Goal: Find contact information: Find contact information

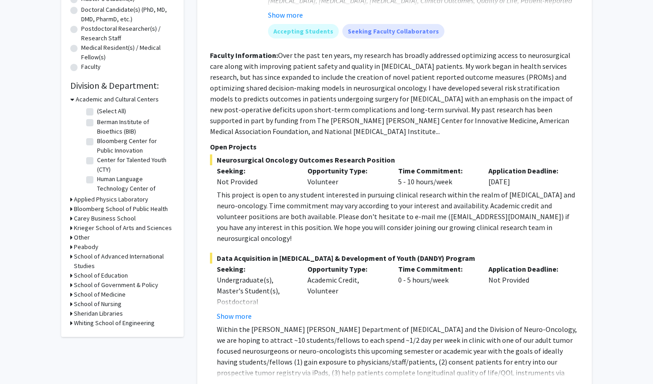
scroll to position [252, 0]
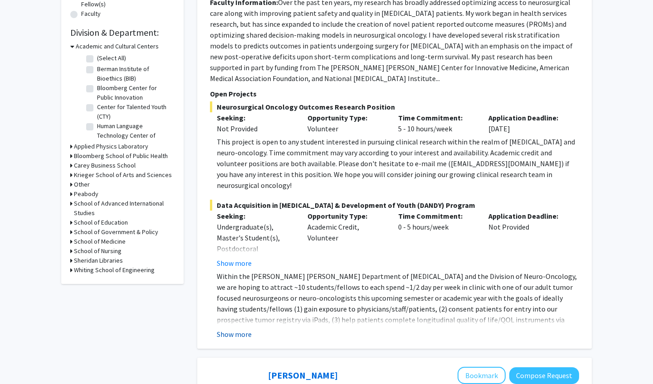
click at [242, 329] on button "Show more" at bounding box center [234, 334] width 35 height 11
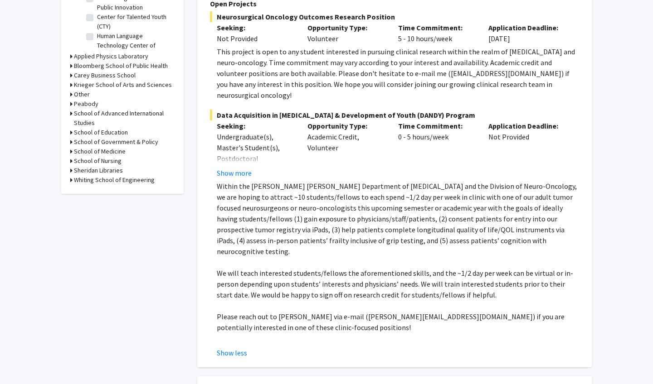
scroll to position [348, 0]
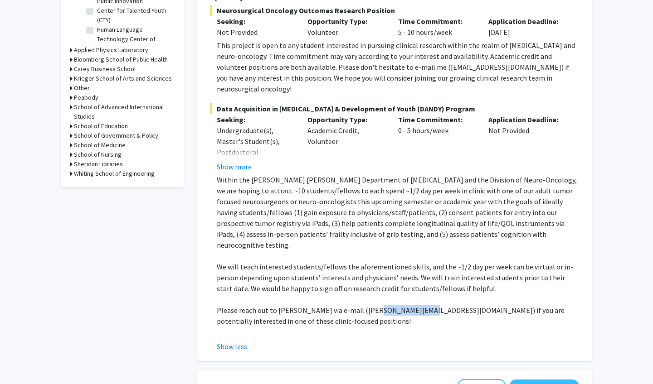
drag, startPoint x: 364, startPoint y: 281, endPoint x: 409, endPoint y: 279, distance: 45.4
click at [409, 305] on p "Please reach out to [PERSON_NAME] via e-mail ([PERSON_NAME][EMAIL_ADDRESS][DOMA…" at bounding box center [398, 316] width 362 height 22
copy p "drraj@jhmi.edu"
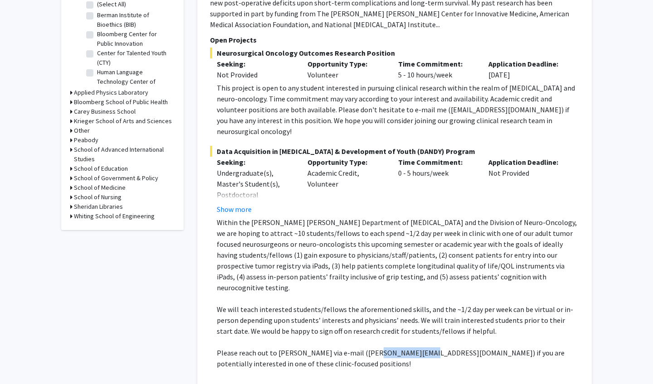
scroll to position [305, 0]
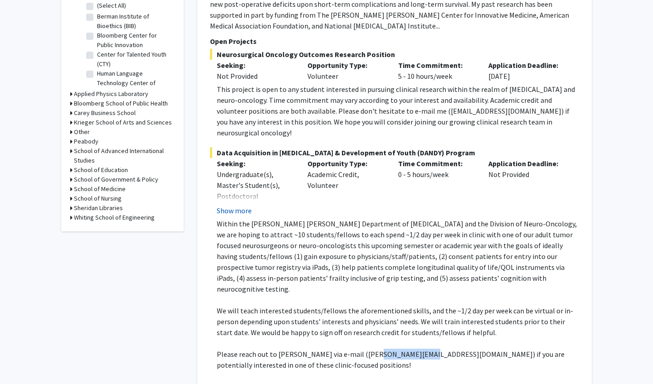
click at [229, 205] on button "Show more" at bounding box center [234, 210] width 35 height 11
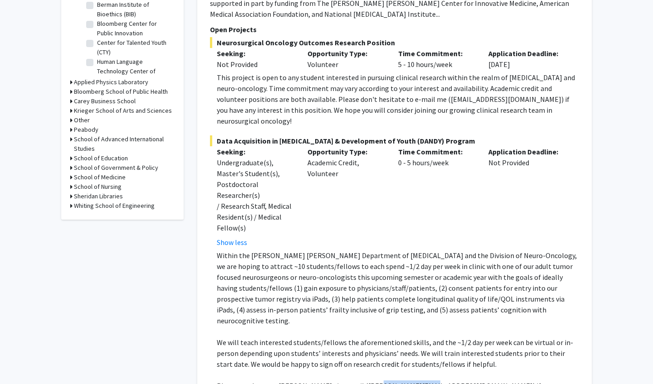
scroll to position [304, 0]
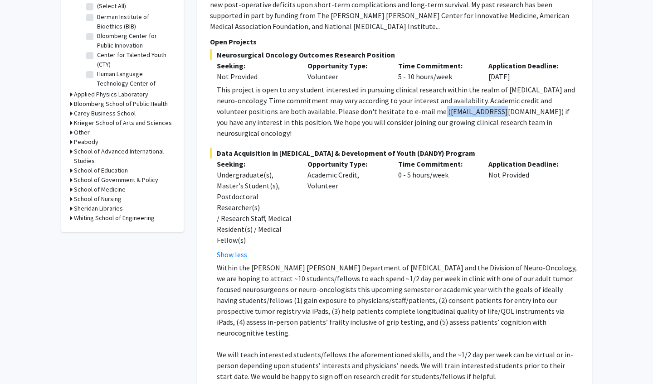
drag, startPoint x: 410, startPoint y: 102, endPoint x: 472, endPoint y: 102, distance: 61.6
click at [472, 102] on div "This project is open to any student interested in pursuing clinical research wi…" at bounding box center [398, 111] width 362 height 54
copy div "dmukher1@jhmi.edu"
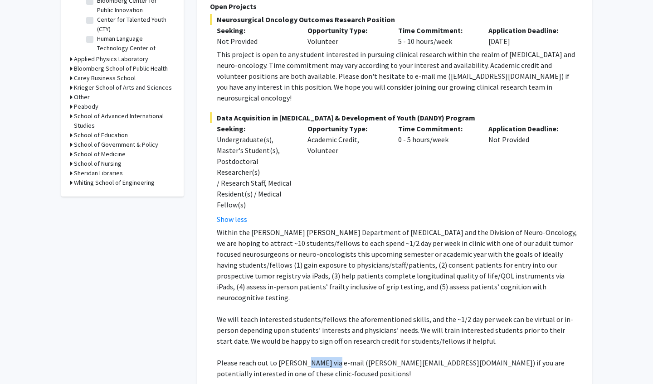
drag, startPoint x: 298, startPoint y: 321, endPoint x: 329, endPoint y: 320, distance: 30.8
click at [329, 358] on p "Please reach out to [PERSON_NAME] via e-mail ([PERSON_NAME][EMAIL_ADDRESS][DOMA…" at bounding box center [398, 369] width 362 height 22
copy p "Mukherjee"
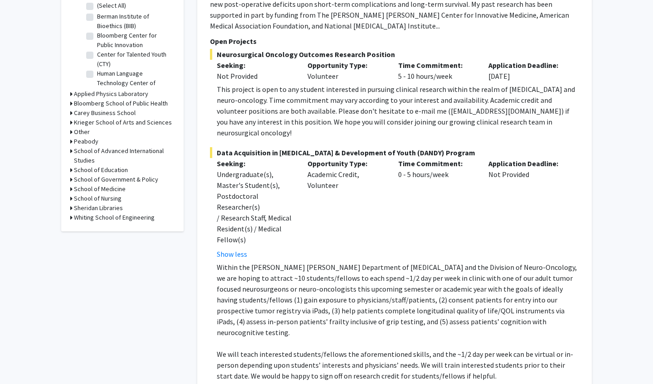
scroll to position [302, 0]
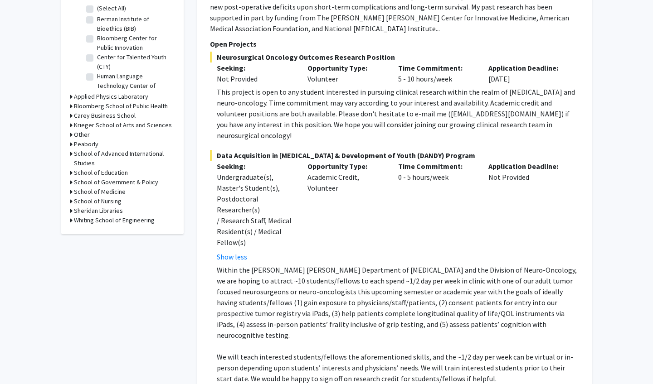
drag, startPoint x: 218, startPoint y: 48, endPoint x: 383, endPoint y: 43, distance: 165.5
click at [383, 52] on span "Neurosurgical Oncology Outcomes Research Position" at bounding box center [394, 57] width 369 height 11
copy span "Neurosurgical Oncology Outcomes Research Position"
drag, startPoint x: 218, startPoint y: 134, endPoint x: 440, endPoint y: 132, distance: 223.0
click at [440, 150] on span "Data Acquisition in [MEDICAL_DATA] & Development of Youth (DANDY) Program" at bounding box center [394, 155] width 369 height 11
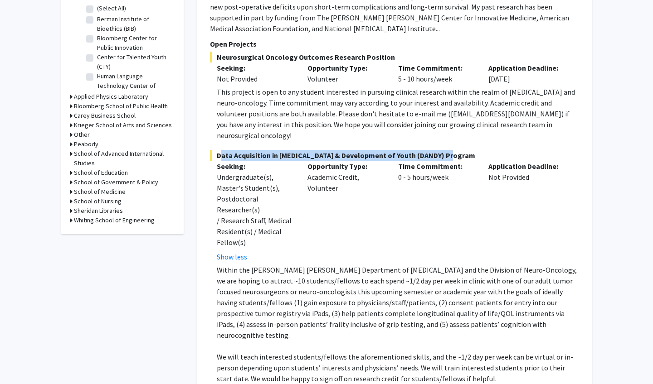
click at [440, 150] on span "Data Acquisition in [MEDICAL_DATA] & Development of Youth (DANDY) Program" at bounding box center [394, 155] width 369 height 11
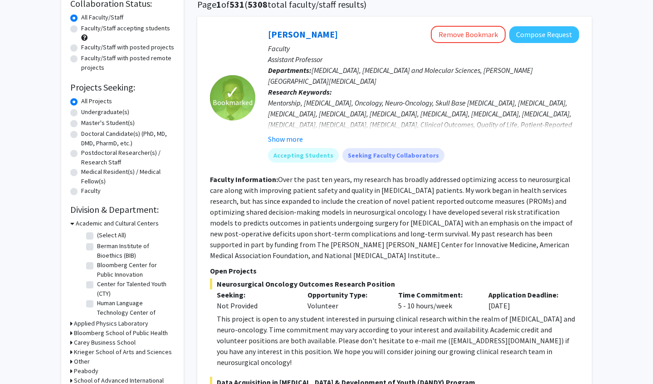
scroll to position [66, 0]
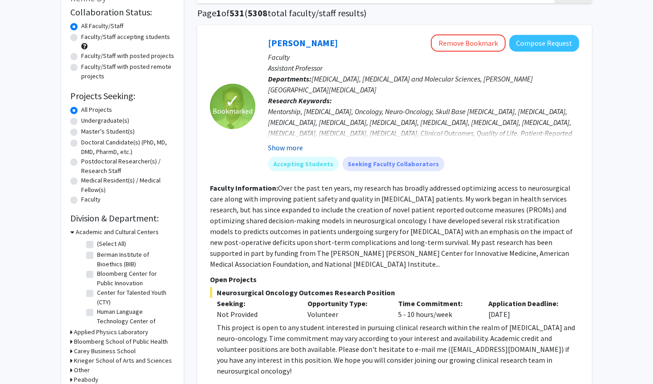
click at [290, 150] on button "Show more" at bounding box center [285, 147] width 35 height 11
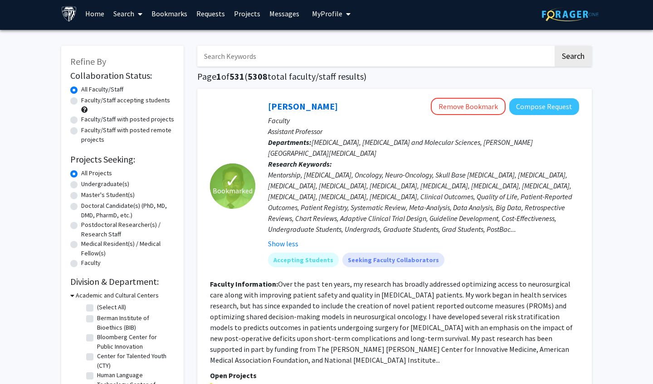
scroll to position [0, 0]
